Goal: Task Accomplishment & Management: Use online tool/utility

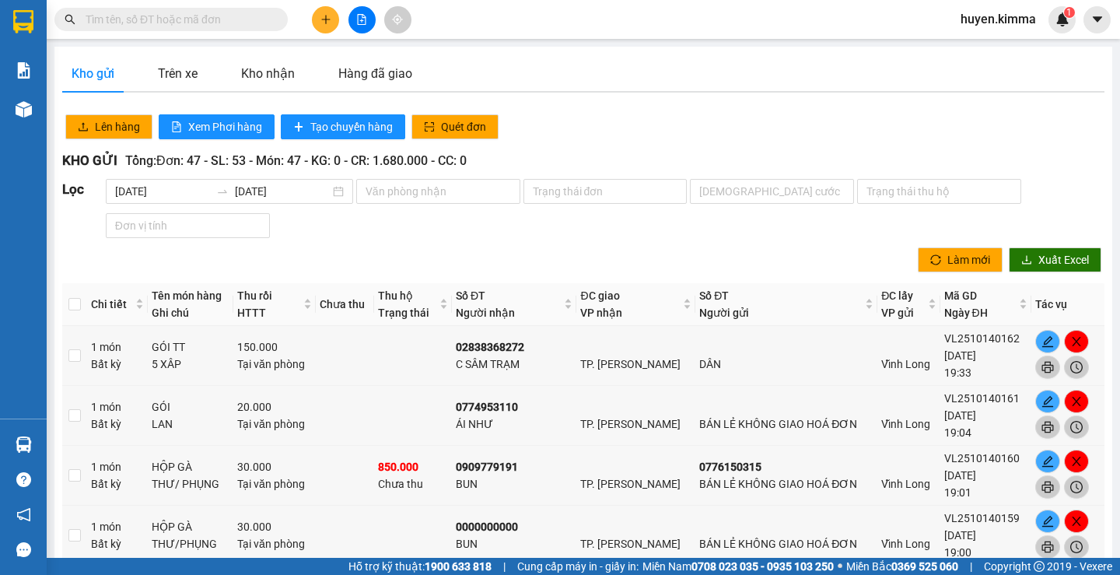
click at [193, 32] on div "Kết quả tìm kiếm ( 0 ) Bộ lọc No Data" at bounding box center [151, 19] width 303 height 27
click at [193, 28] on span at bounding box center [170, 19] width 233 height 23
click at [186, 22] on input "text" at bounding box center [178, 19] width 184 height 17
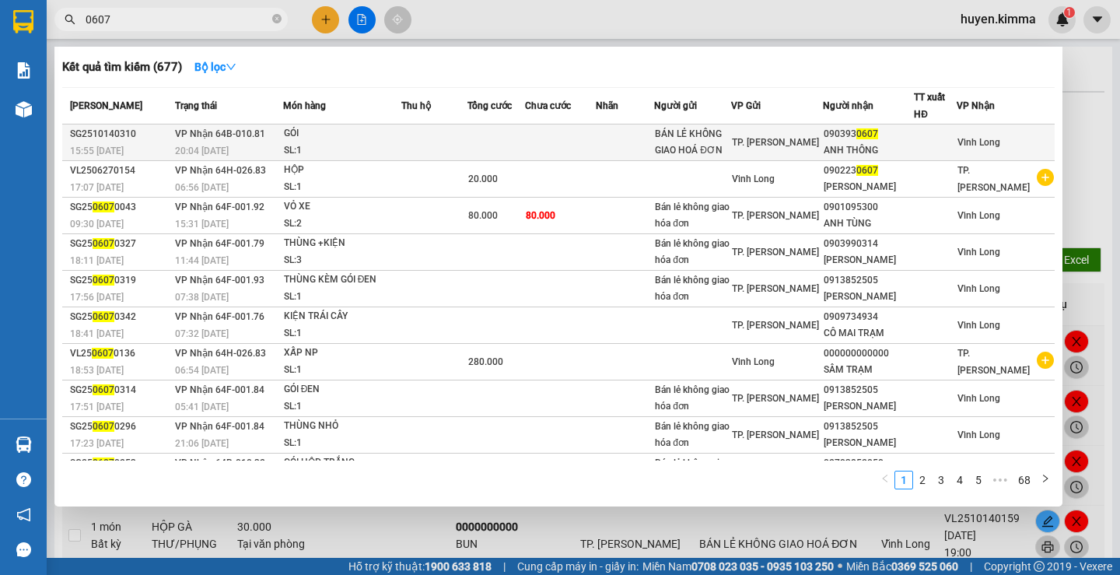
type input "0607"
click at [873, 152] on div "ANH THÔNG" at bounding box center [868, 150] width 89 height 16
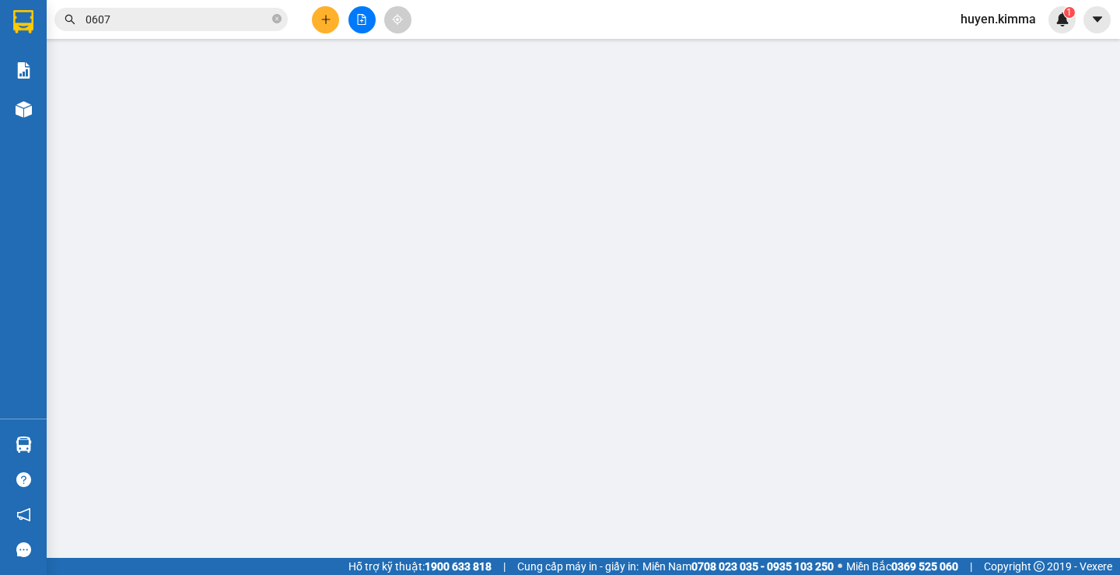
type input "BÁN LẺ KHÔNG GIAO HOÁ ĐƠN"
type input "0903930607"
type input "ANH THÔNG"
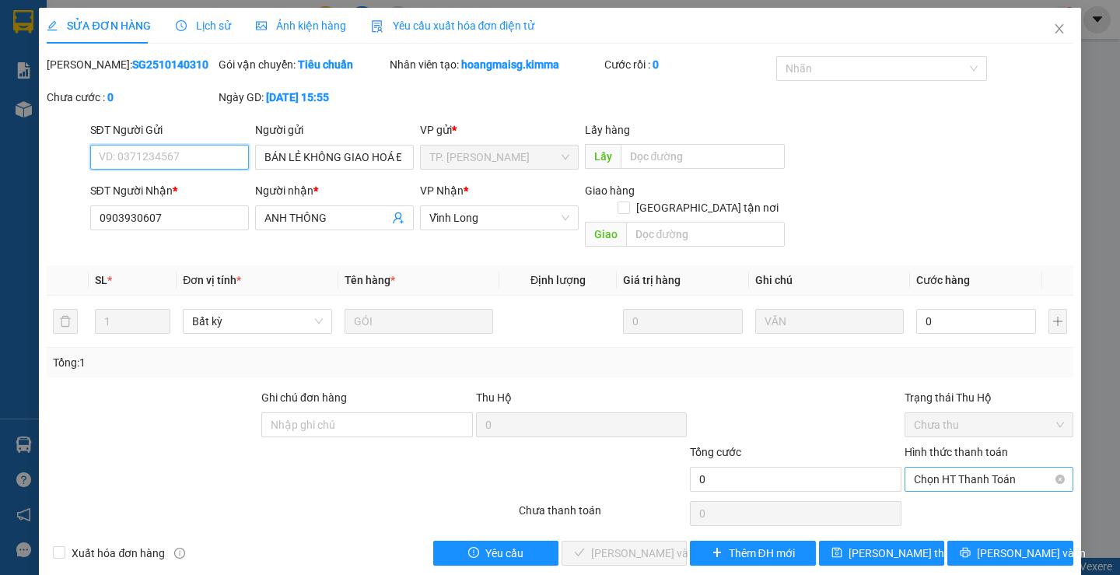
scroll to position [4, 0]
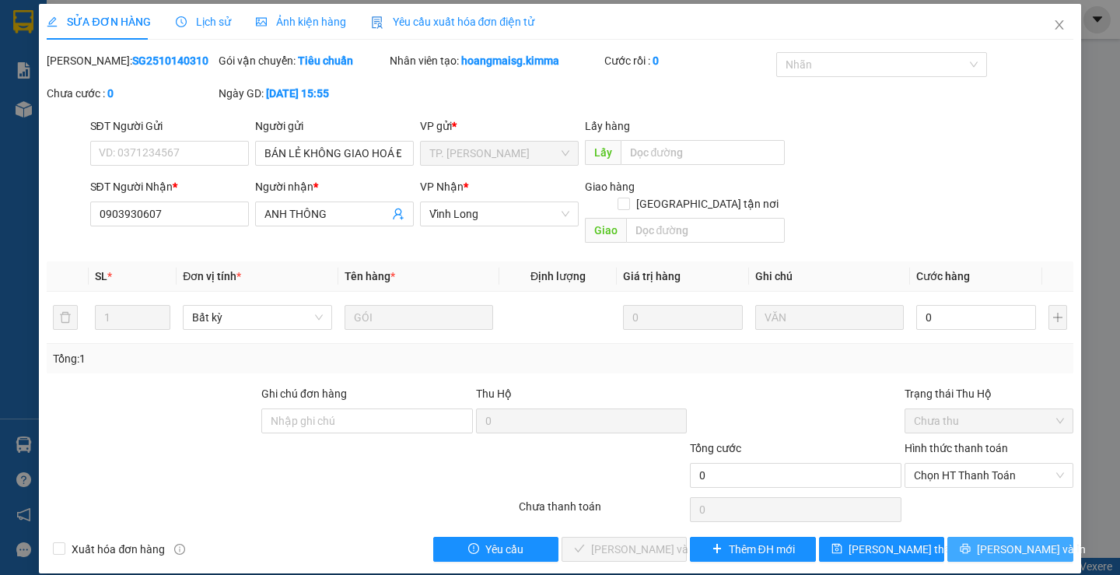
drag, startPoint x: 1031, startPoint y: 532, endPoint x: 654, endPoint y: 194, distance: 506.2
click at [1013, 515] on div "Total Paid Fee 0 Total UnPaid Fee 0 Cash Collection Total Fee Mã ĐH: SG25101403…" at bounding box center [560, 306] width 1026 height 509
click at [971, 544] on icon "printer" at bounding box center [966, 549] width 10 height 10
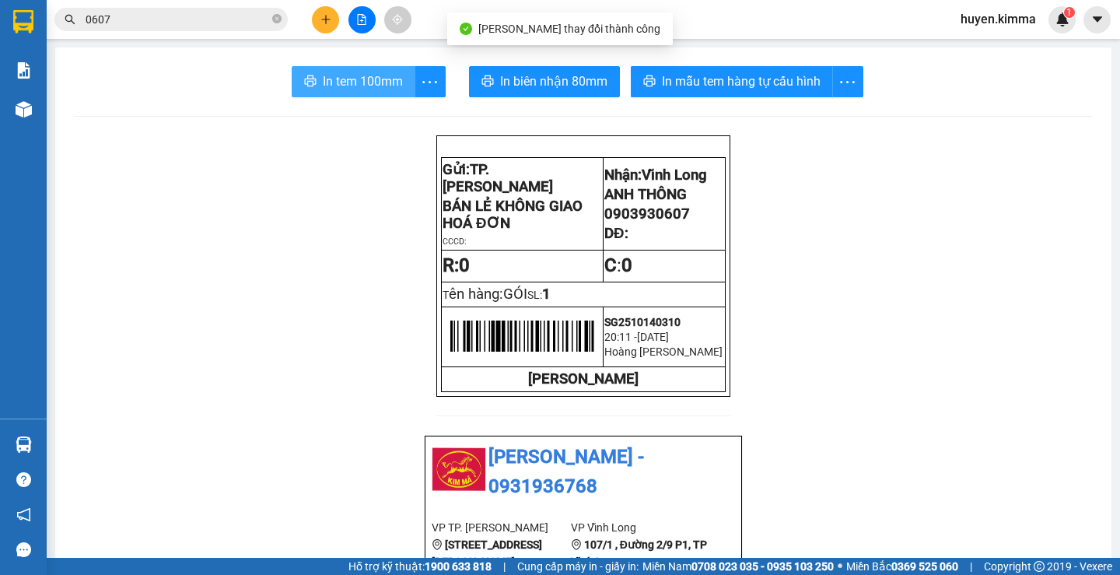
click at [323, 86] on span "In tem 100mm" at bounding box center [363, 81] width 80 height 19
